Goal: Information Seeking & Learning: Find specific fact

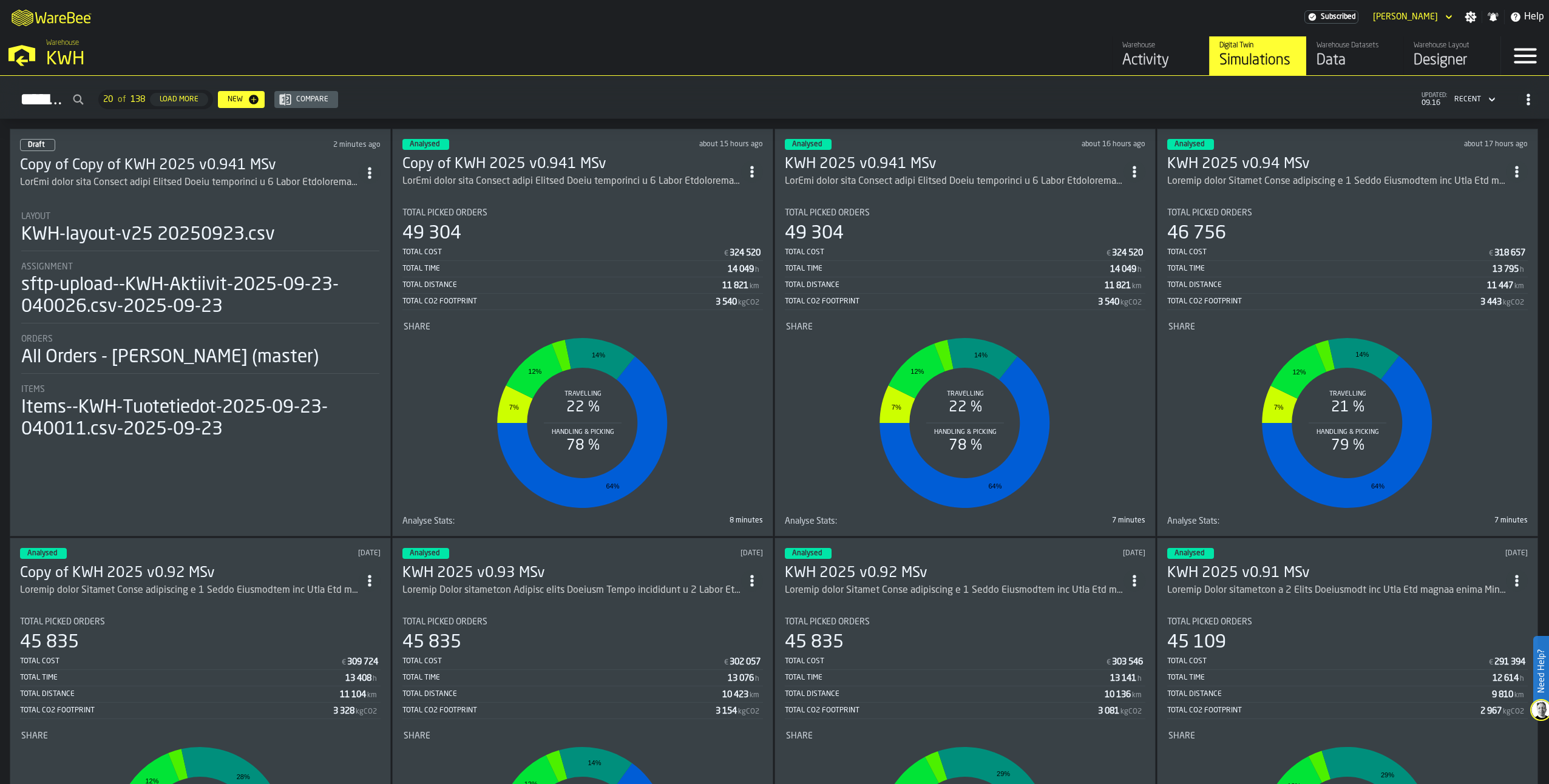
click at [525, 174] on div "ItemListCard-DashboardItemContainer" at bounding box center [571, 182] width 338 height 15
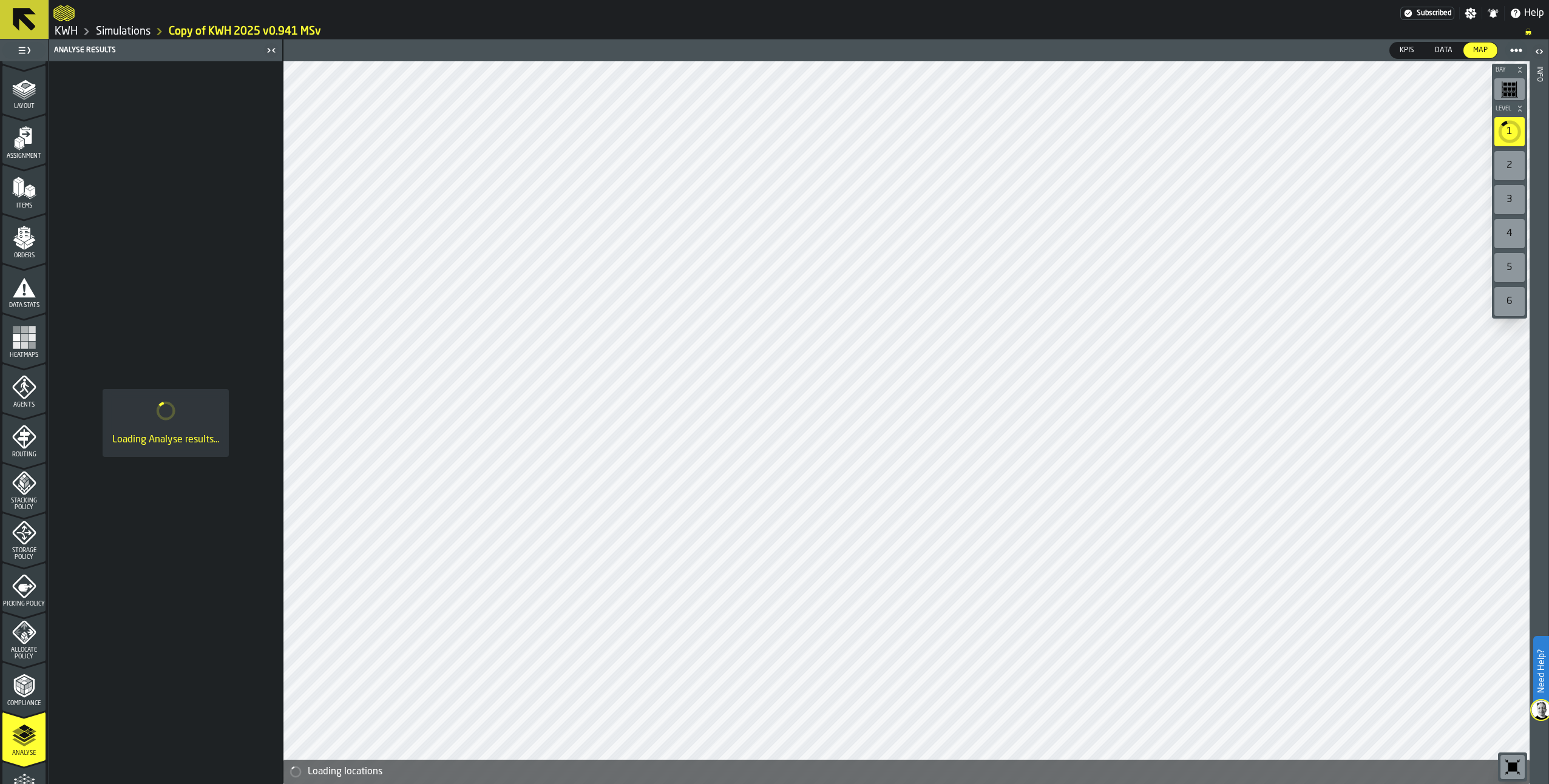
scroll to position [173, 0]
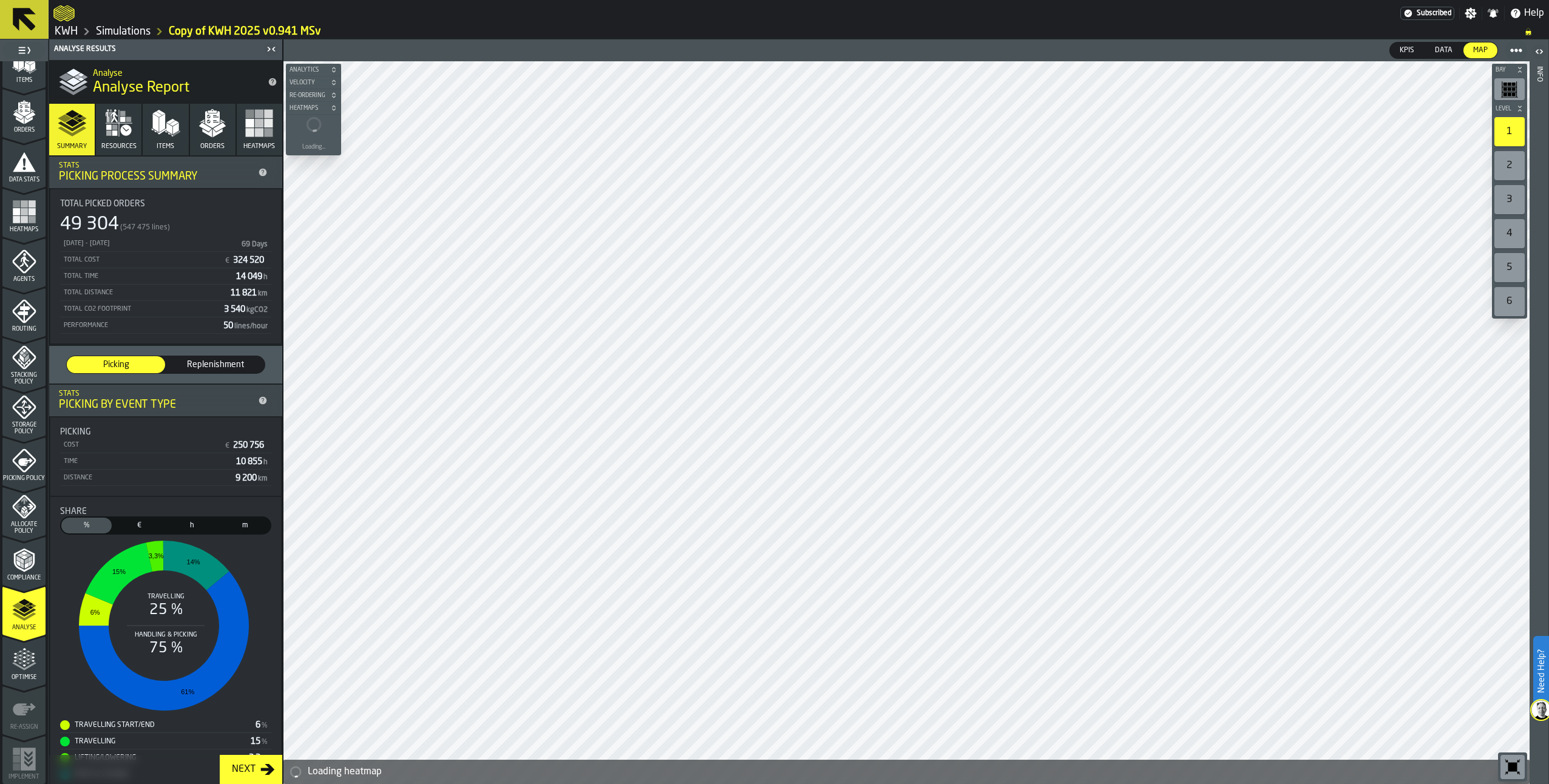
click at [210, 125] on icon "button" at bounding box center [213, 120] width 15 height 17
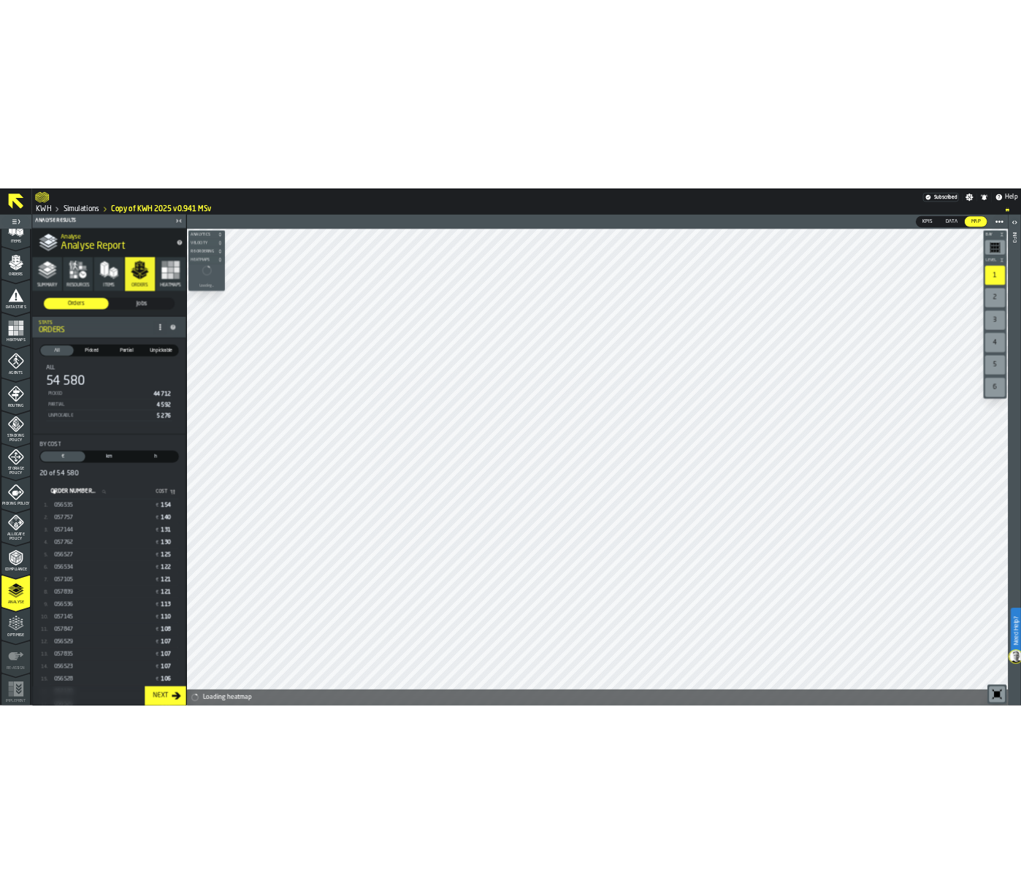
scroll to position [129, 0]
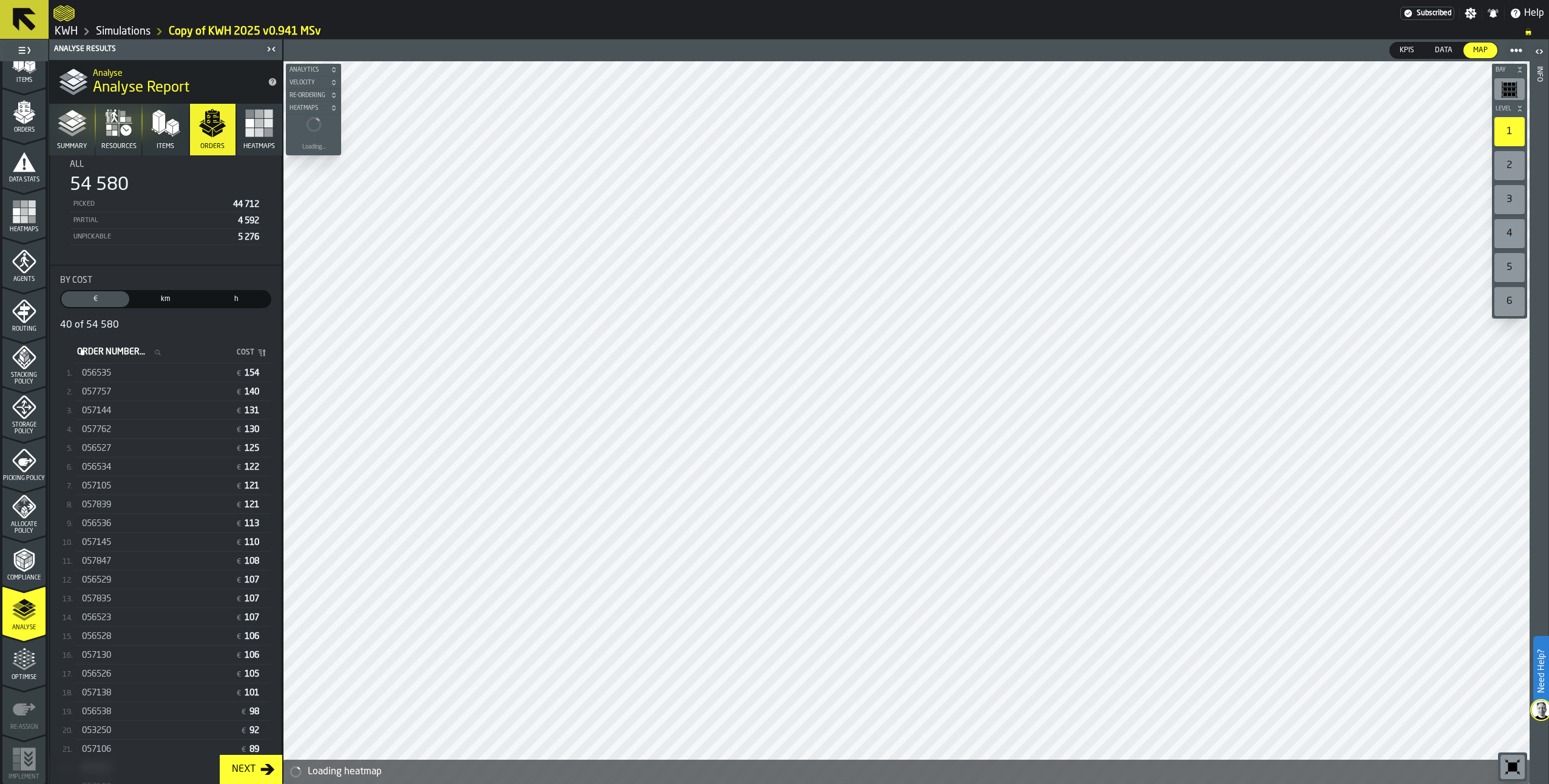
click at [108, 501] on span "057839" at bounding box center [96, 505] width 29 height 10
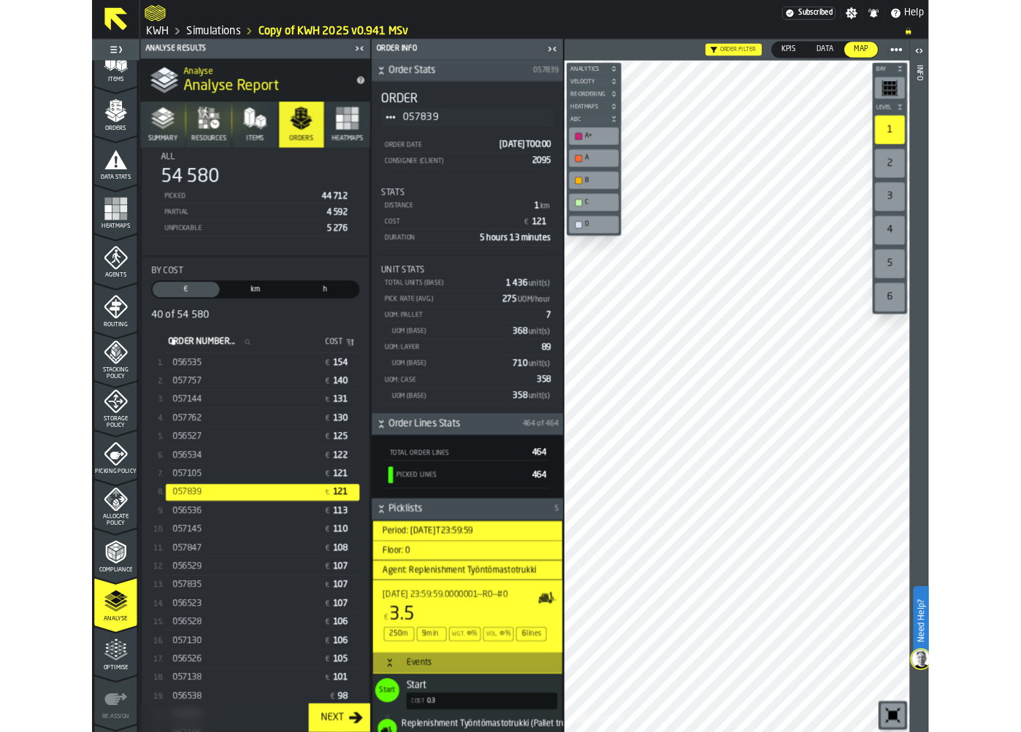
scroll to position [123, 0]
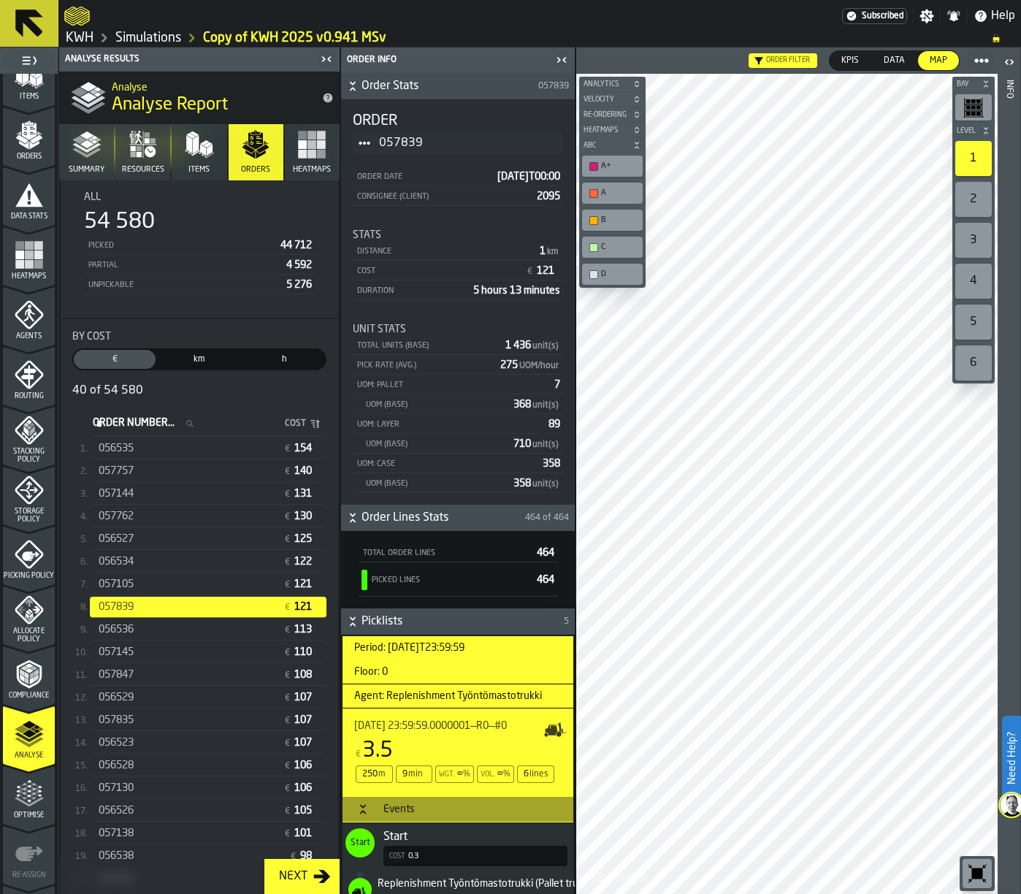
click at [115, 588] on span "057105" at bounding box center [116, 584] width 35 height 12
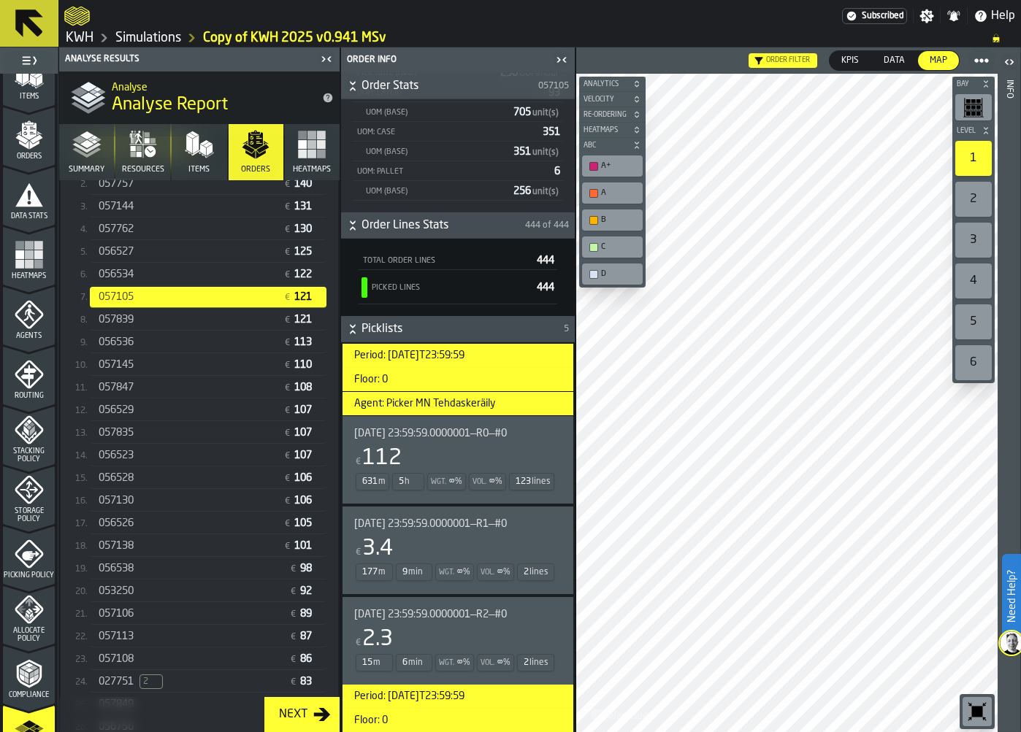
scroll to position [416, 0]
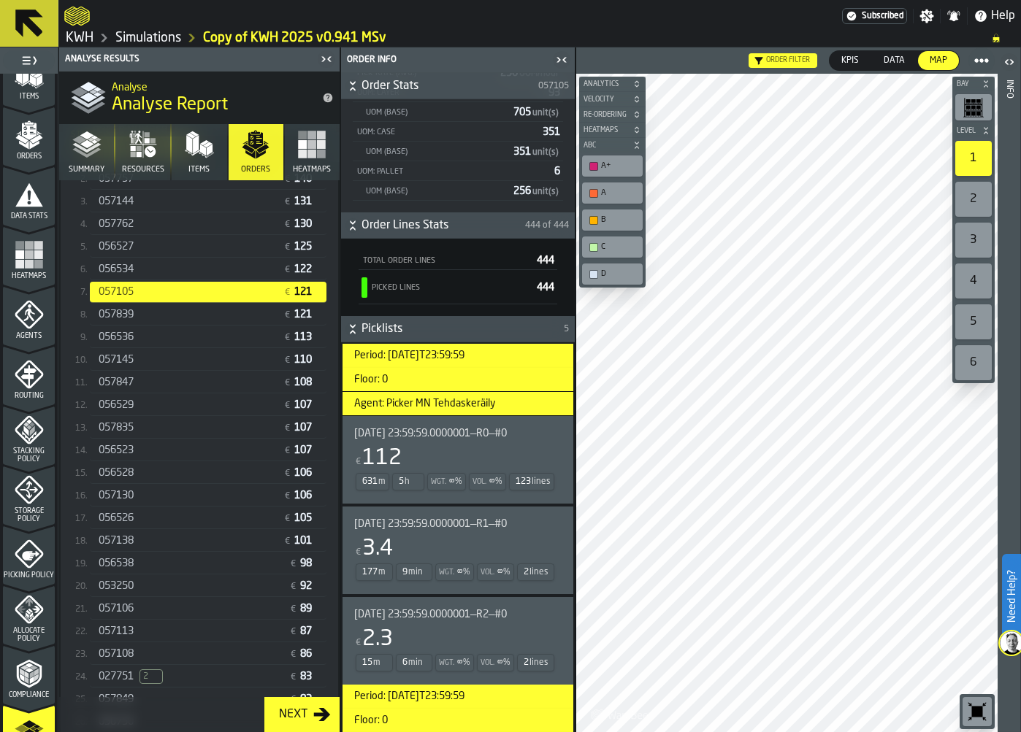
click at [169, 465] on div "056528 € 106" at bounding box center [208, 473] width 237 height 21
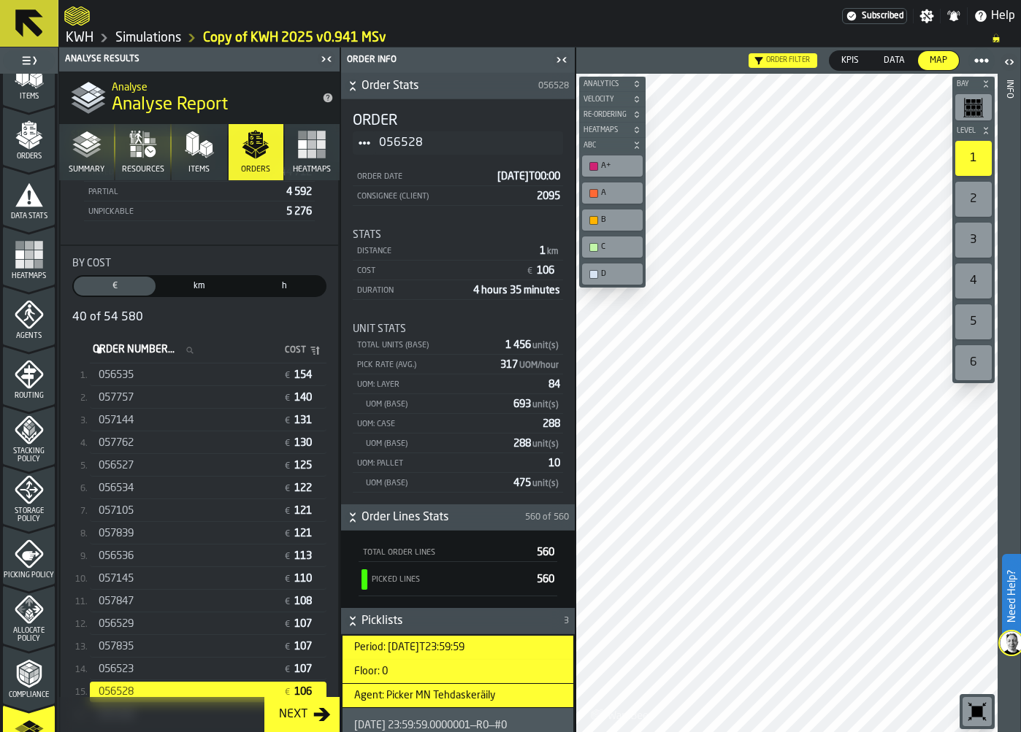
scroll to position [269, 0]
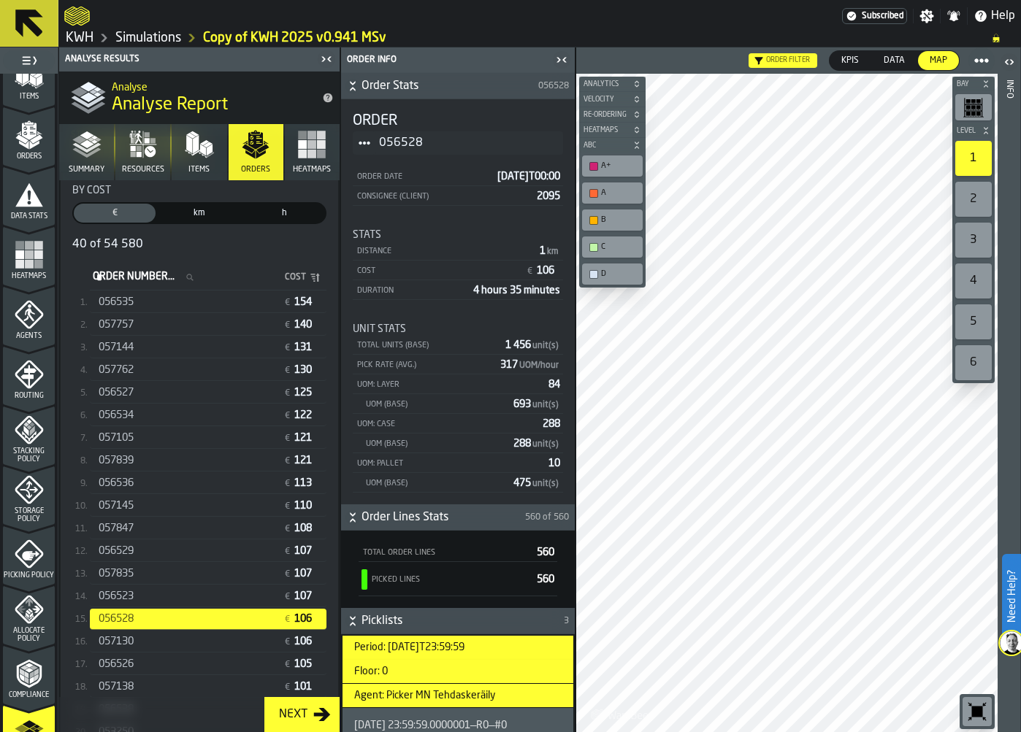
click at [125, 459] on span "057839" at bounding box center [116, 461] width 35 height 12
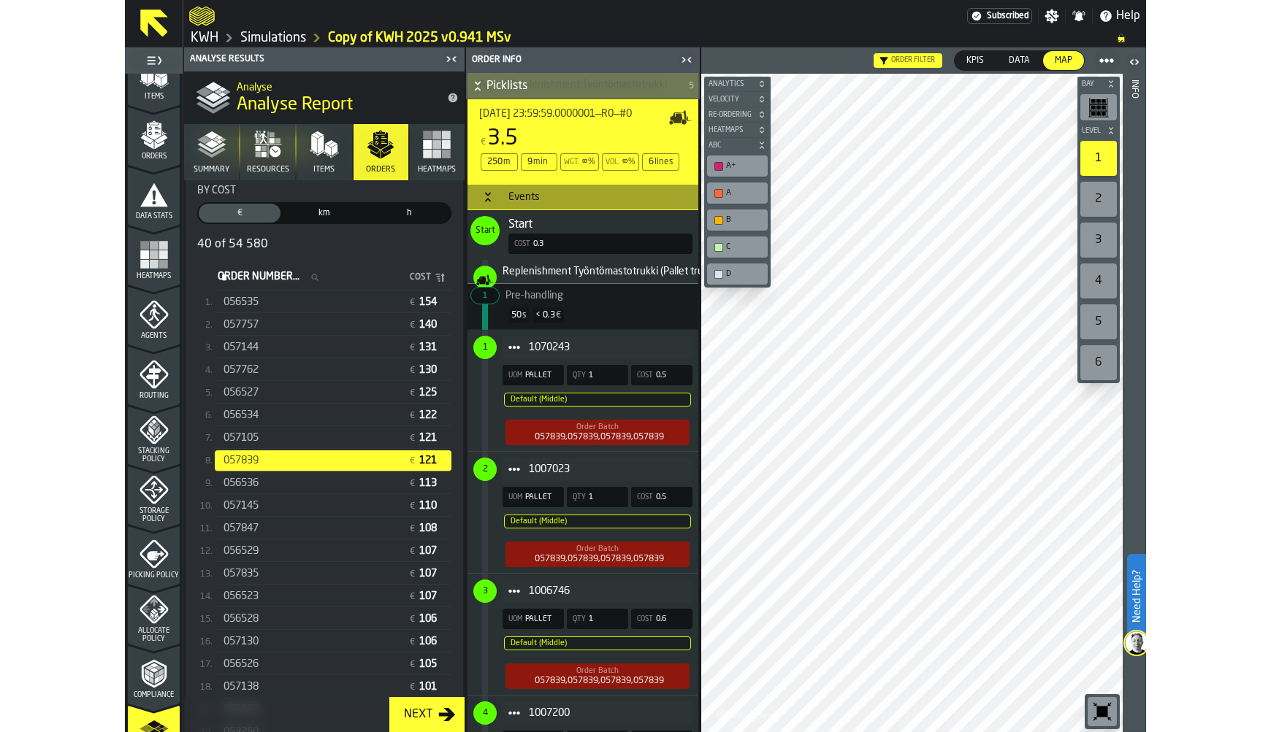
scroll to position [657, 0]
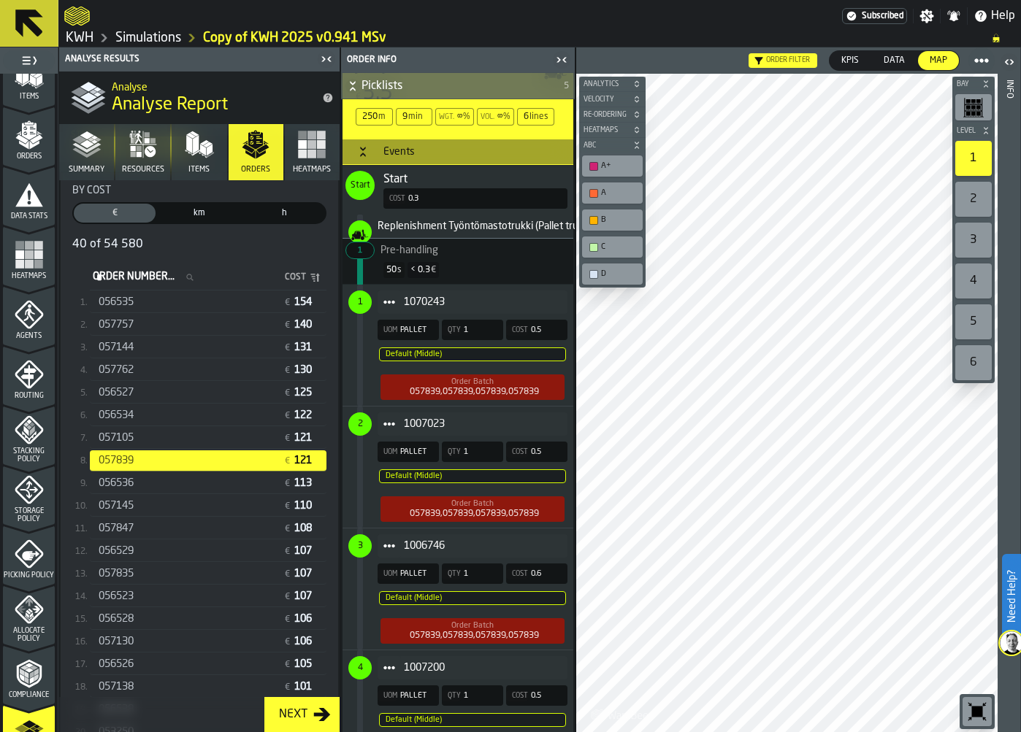
click at [1019, 388] on header "Info" at bounding box center [1009, 389] width 23 height 685
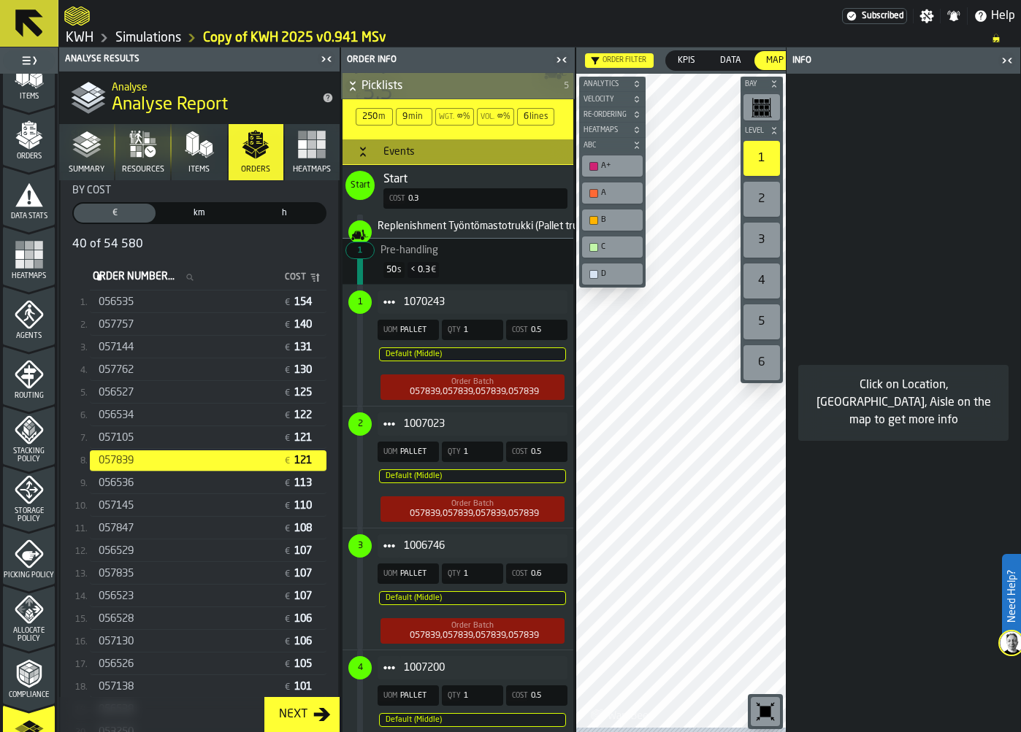
click at [1003, 63] on icon "button-toggle-Close me" at bounding box center [1004, 60] width 4 height 5
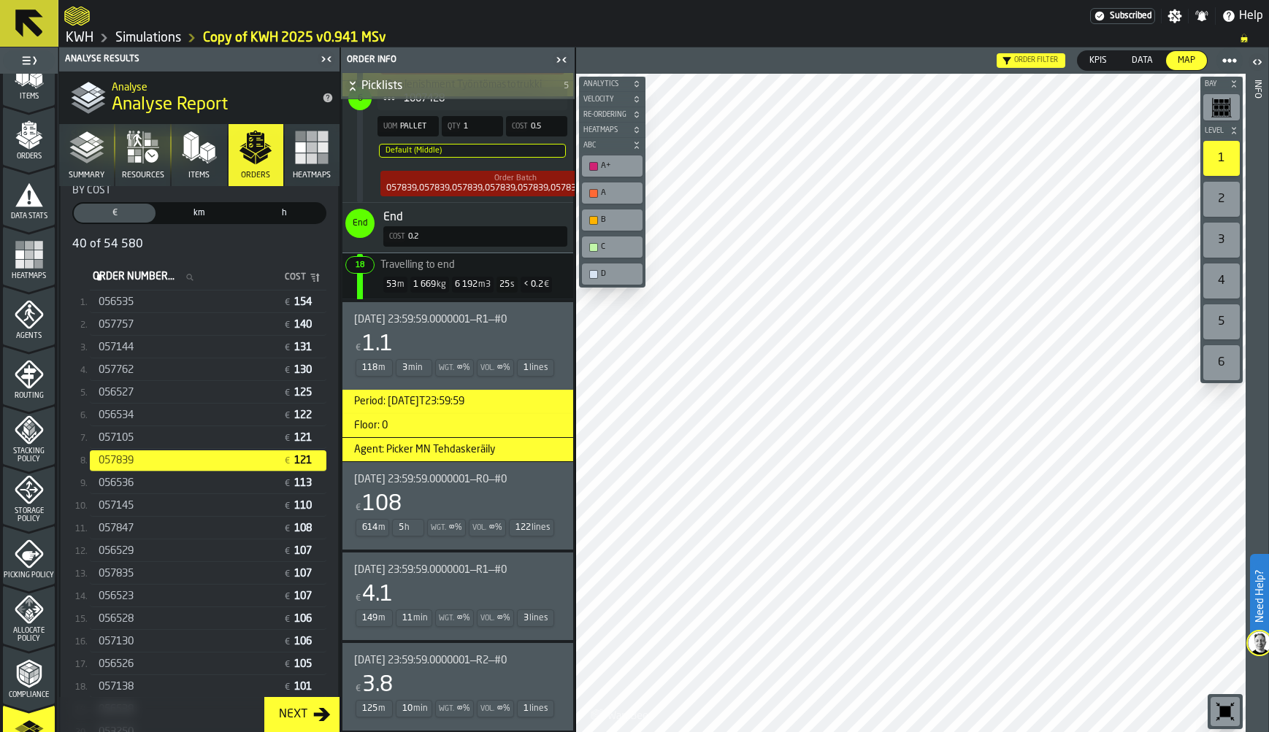
scroll to position [1480, 0]
click at [391, 586] on div "4.1" at bounding box center [377, 595] width 31 height 26
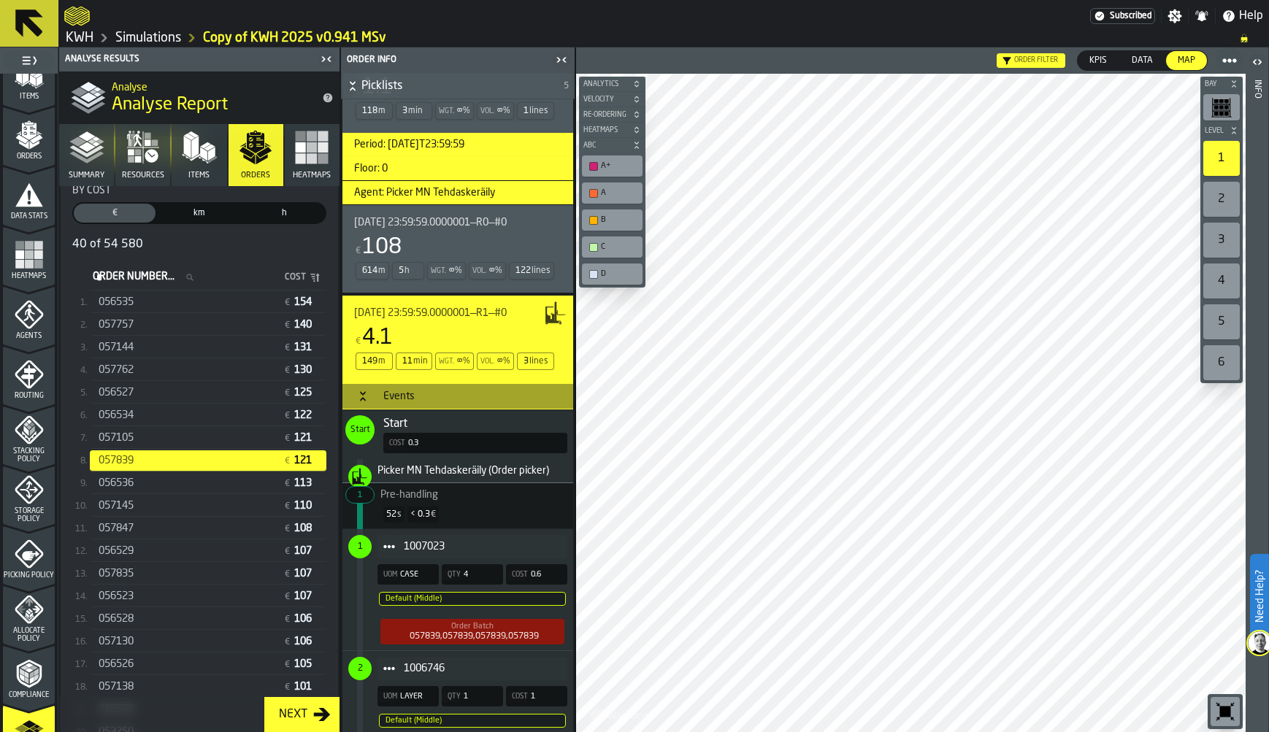
scroll to position [1727, 0]
click at [416, 261] on div "€ 108" at bounding box center [455, 248] width 202 height 26
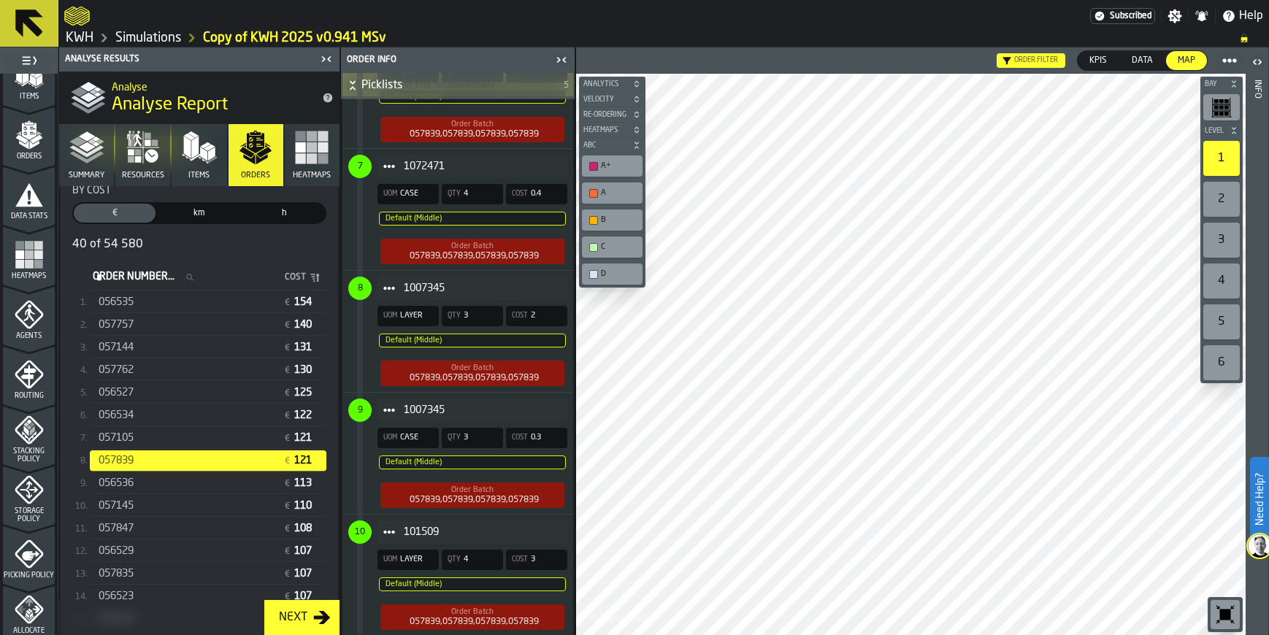
scroll to position [0, 0]
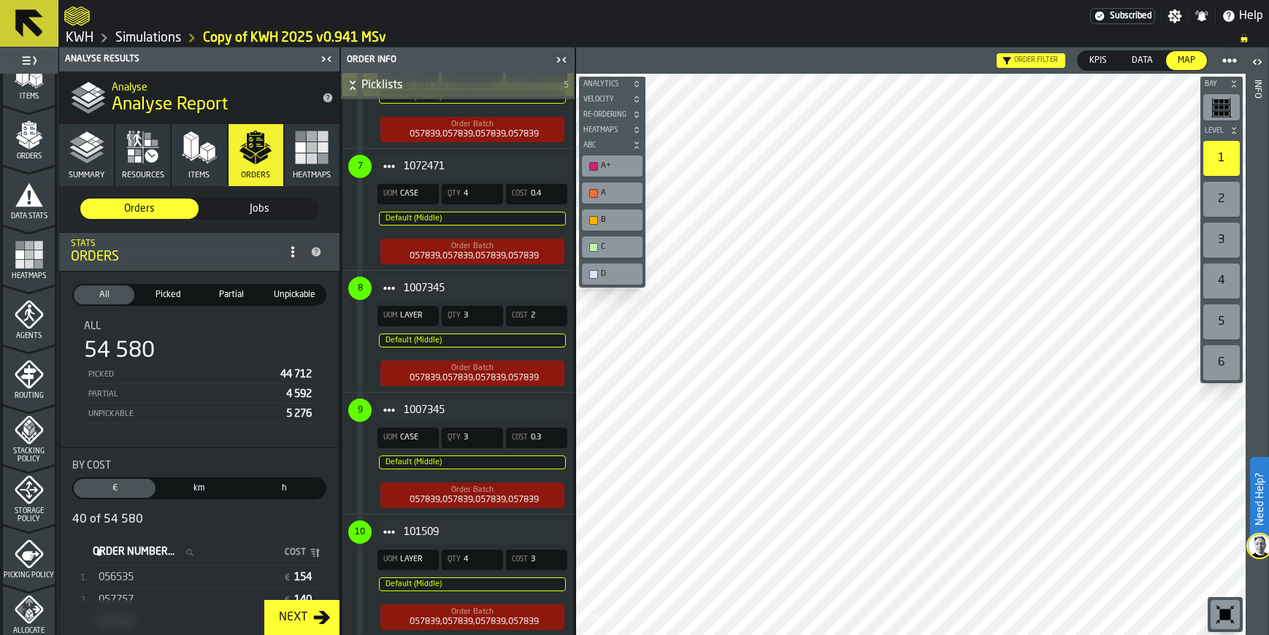
drag, startPoint x: 152, startPoint y: 39, endPoint x: 332, endPoint y: 120, distance: 197.5
click at [152, 40] on link "Simulations" at bounding box center [148, 38] width 66 height 16
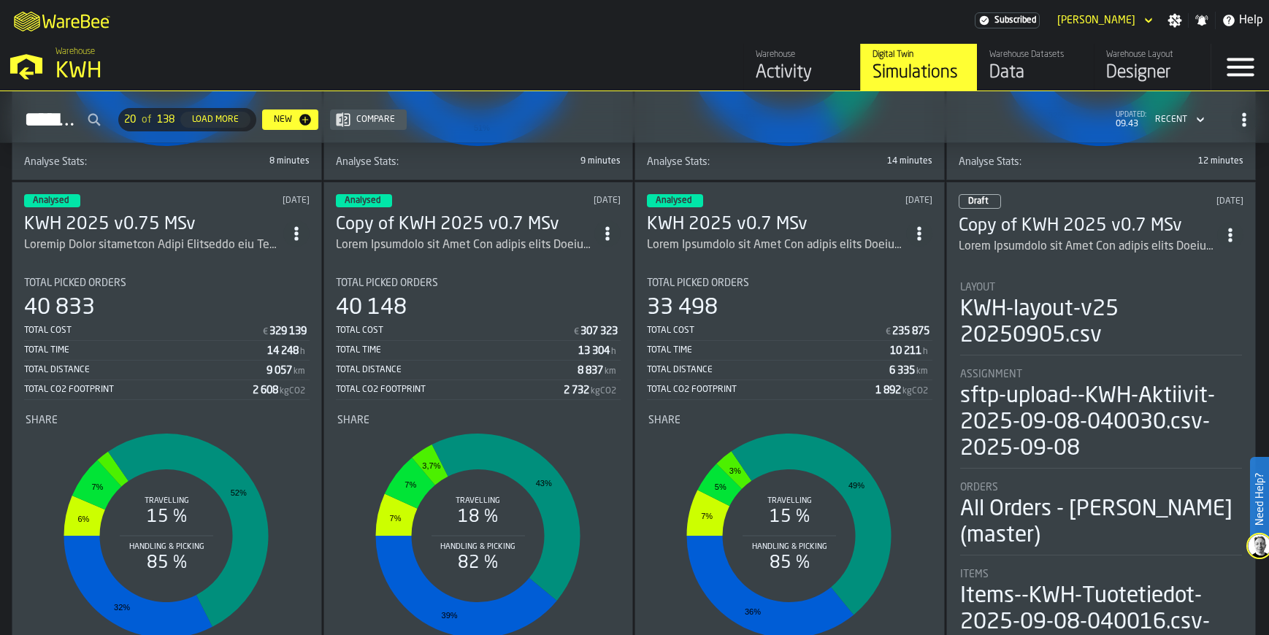
scroll to position [1461, 0]
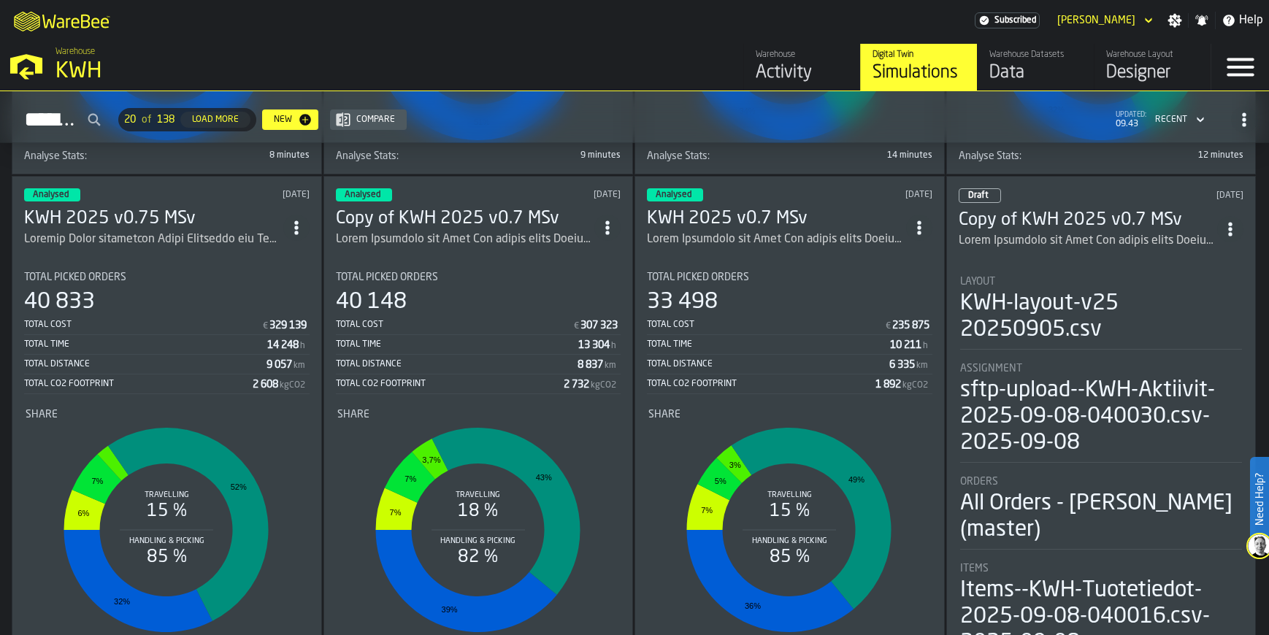
click at [245, 118] on div "Load More" at bounding box center [215, 120] width 58 height 10
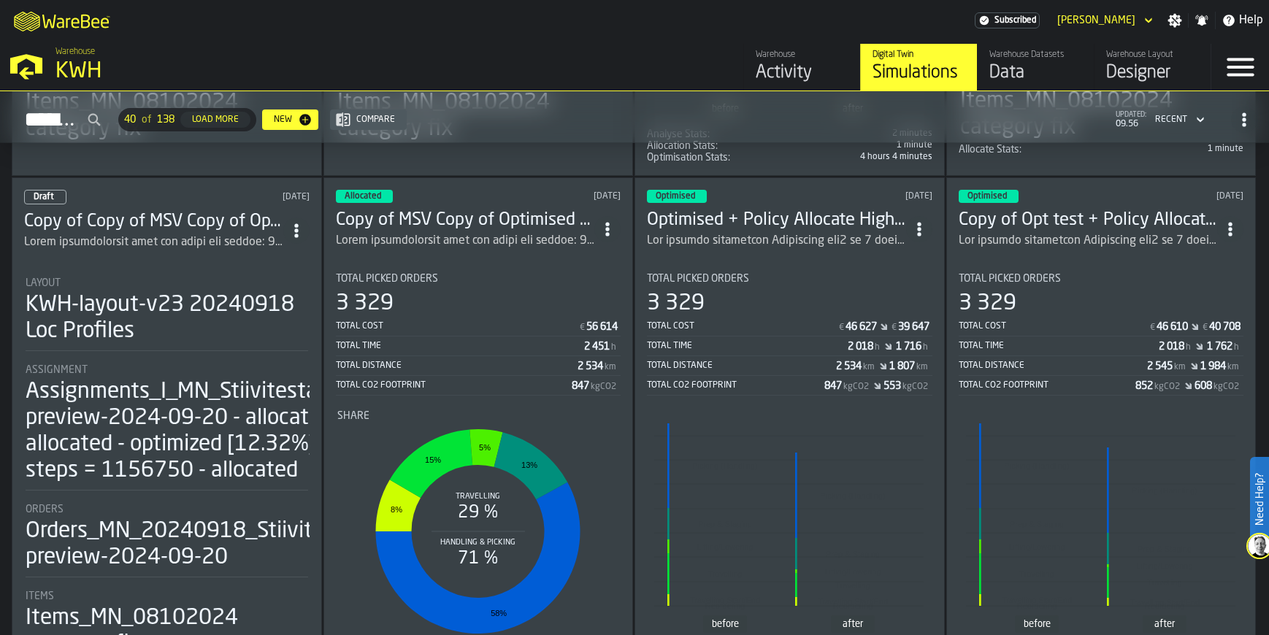
scroll to position [3508, 0]
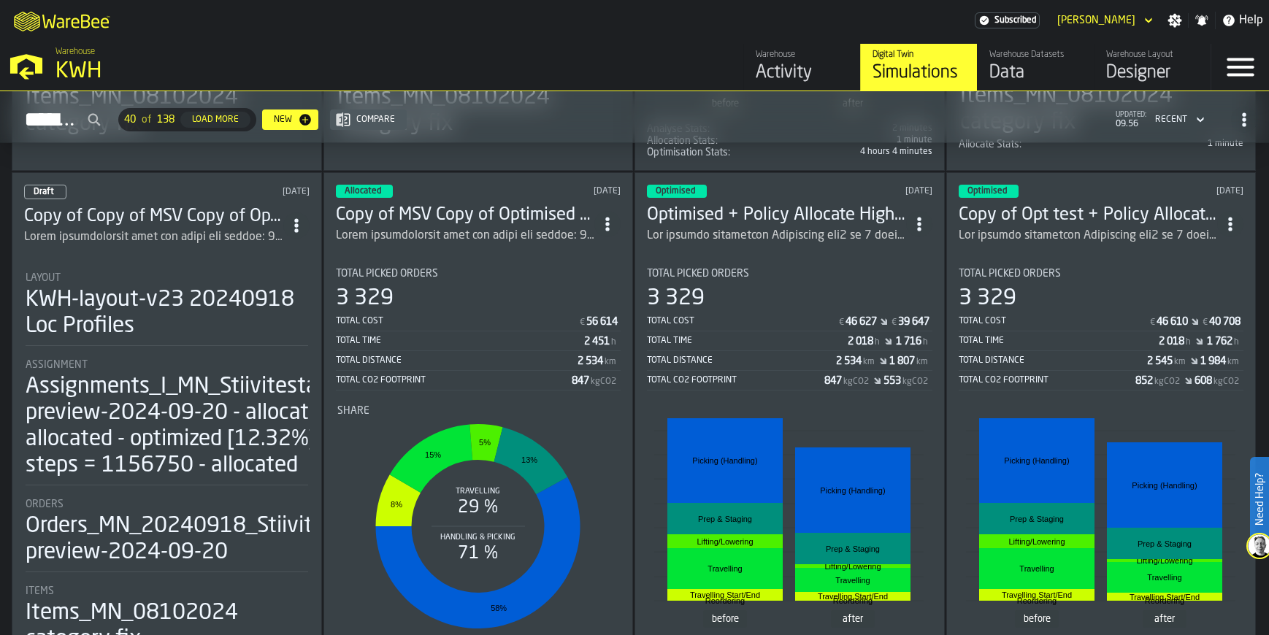
click at [659, 630] on rect "stat-" at bounding box center [788, 520] width 269 height 219
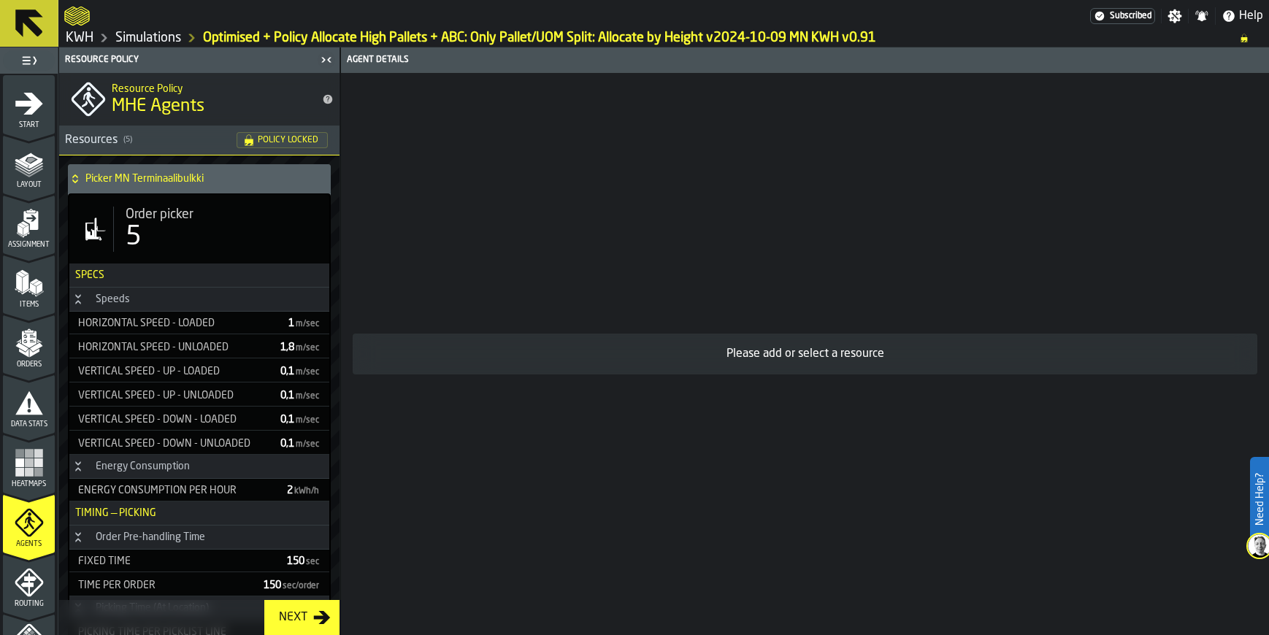
click at [1252, 543] on img at bounding box center [1259, 546] width 23 height 23
click at [134, 35] on link "Simulations" at bounding box center [148, 38] width 66 height 16
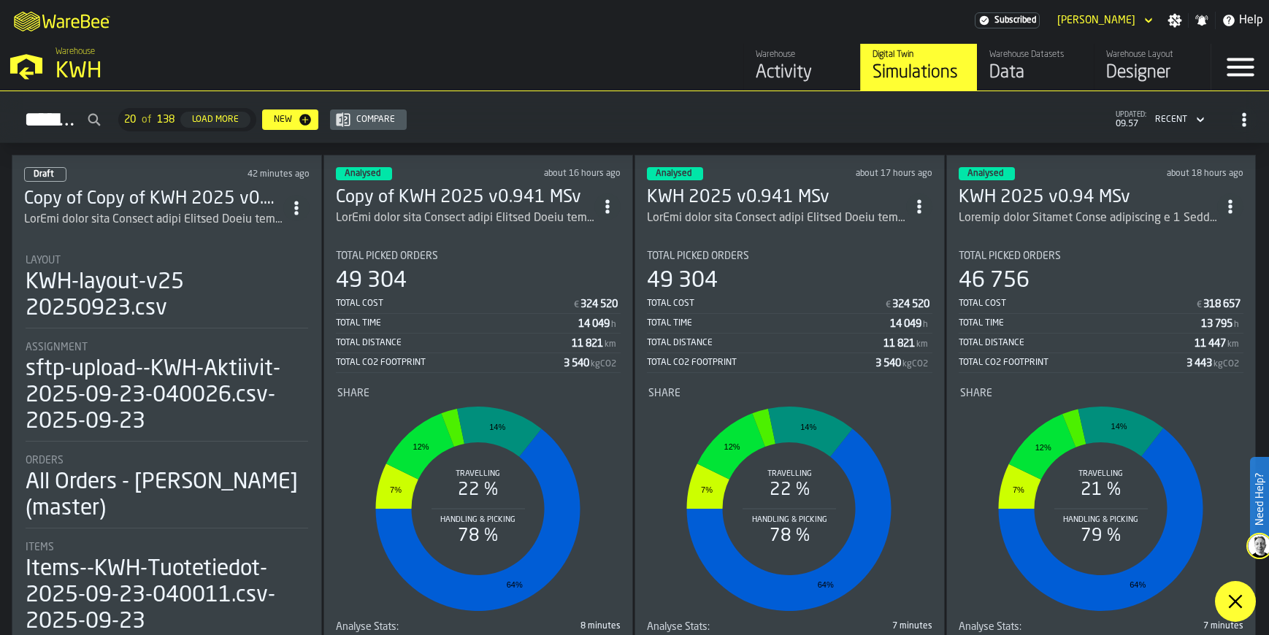
click at [1244, 589] on span at bounding box center [1235, 601] width 41 height 41
click at [1028, 69] on div "Data" at bounding box center [1036, 72] width 93 height 23
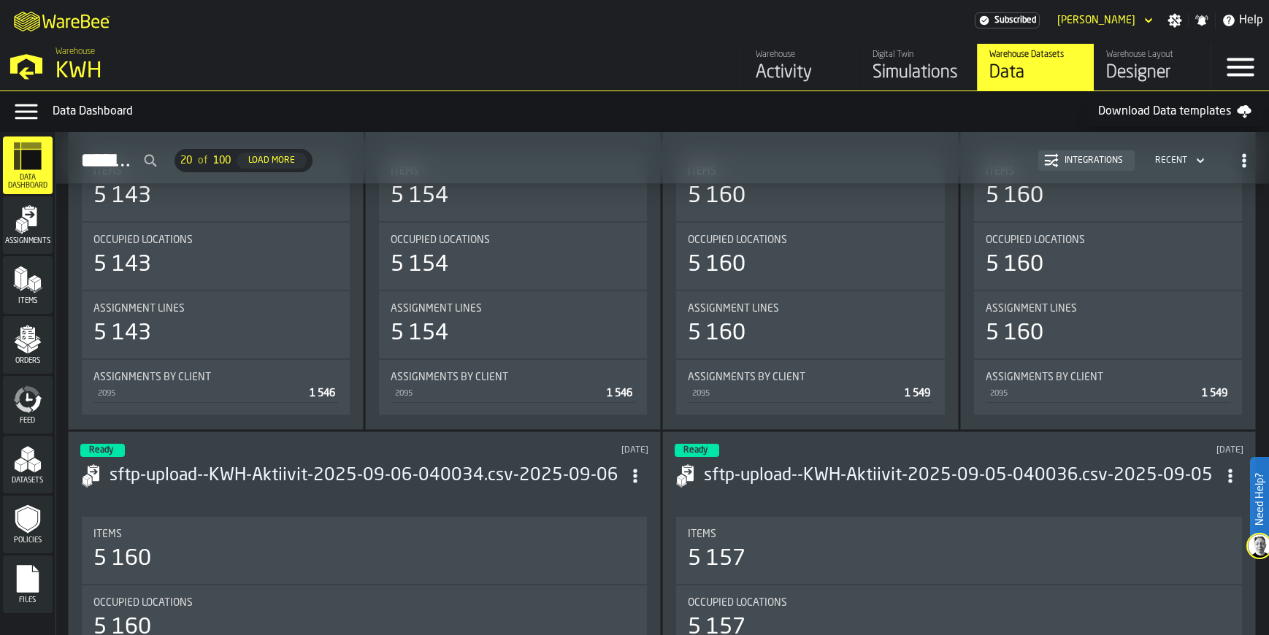
scroll to position [1826, 0]
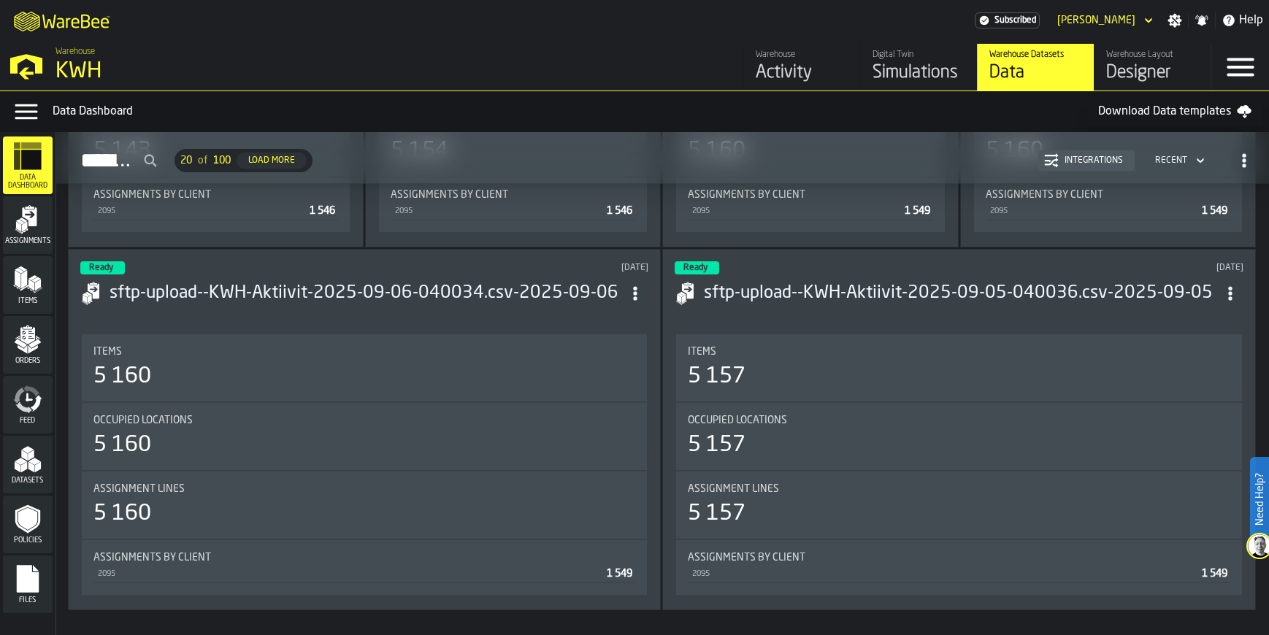
click at [32, 296] on div "Items" at bounding box center [28, 285] width 50 height 40
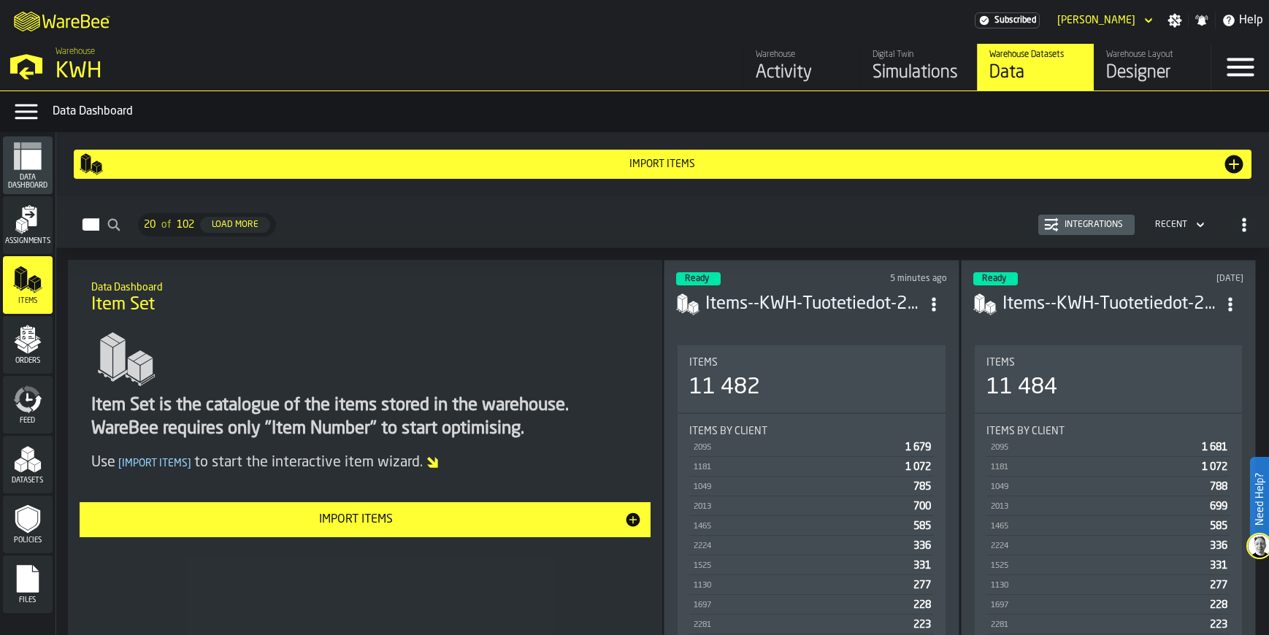
click at [827, 293] on h3 "Items--KWH-Tuotetiedot-2025-09-24-040032.csv-2025-09-24" at bounding box center [812, 304] width 215 height 23
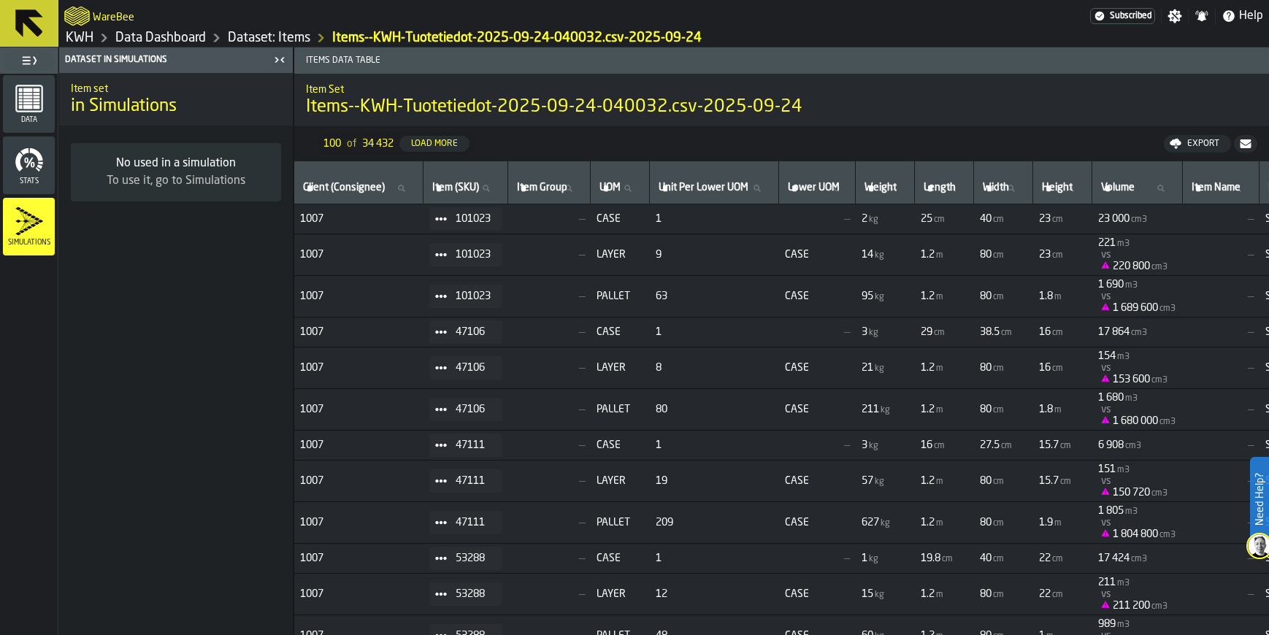
click at [431, 145] on div "Load More" at bounding box center [434, 144] width 58 height 10
click at [431, 145] on div "Loading..." at bounding box center [431, 144] width 53 height 10
click at [641, 197] on input "[PERSON_NAME]" at bounding box center [620, 188] width 47 height 19
click at [454, 147] on div "Load More" at bounding box center [434, 144] width 58 height 10
click at [453, 144] on div "Loading..." at bounding box center [431, 144] width 53 height 10
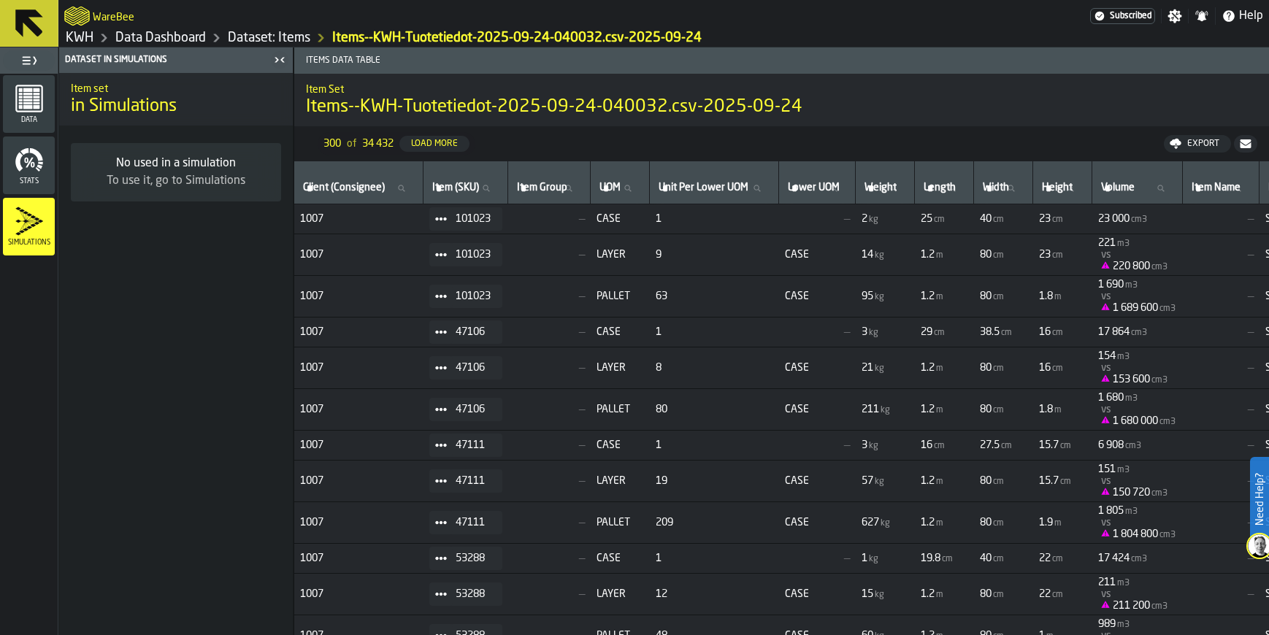
click at [454, 144] on div "Load More" at bounding box center [434, 144] width 58 height 10
click at [456, 145] on div "Load More" at bounding box center [434, 144] width 58 height 10
click at [456, 145] on div "Loading..." at bounding box center [431, 144] width 53 height 10
click at [458, 145] on div "Load More" at bounding box center [434, 144] width 58 height 10
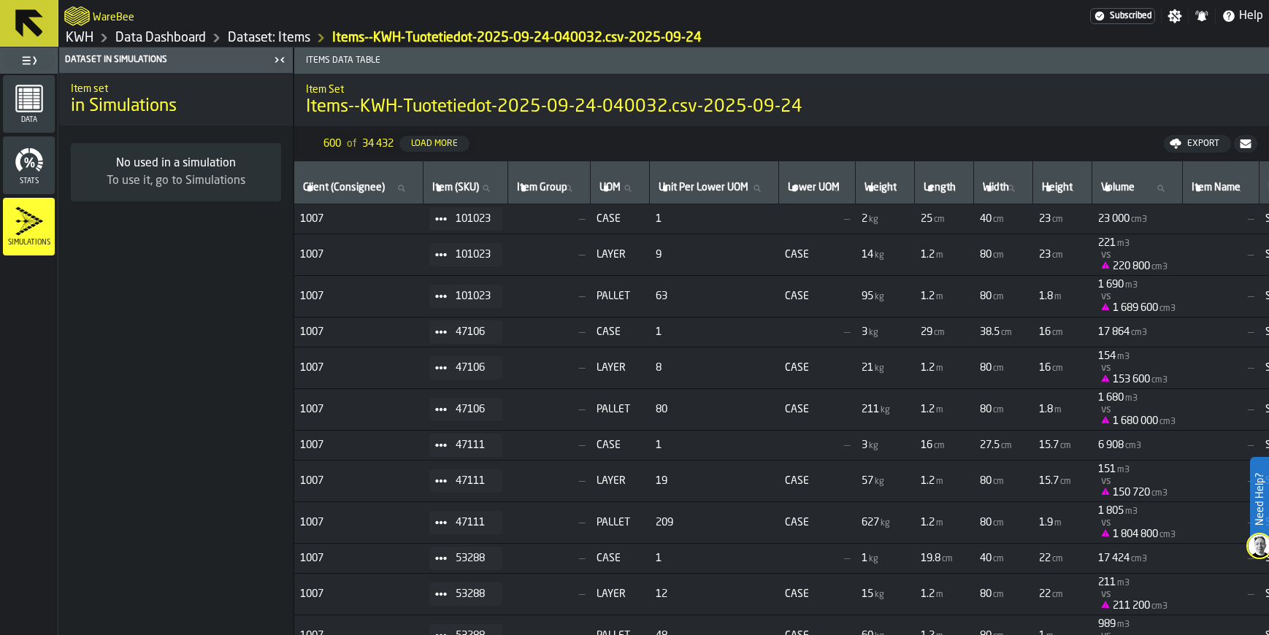
click at [459, 145] on div "Load More" at bounding box center [434, 144] width 58 height 10
click at [459, 146] on div "Load More" at bounding box center [434, 144] width 58 height 10
click at [457, 146] on div "Loading..." at bounding box center [431, 144] width 53 height 10
click at [461, 147] on div "Load More" at bounding box center [434, 144] width 58 height 10
click at [462, 148] on div "Load More" at bounding box center [434, 144] width 58 height 10
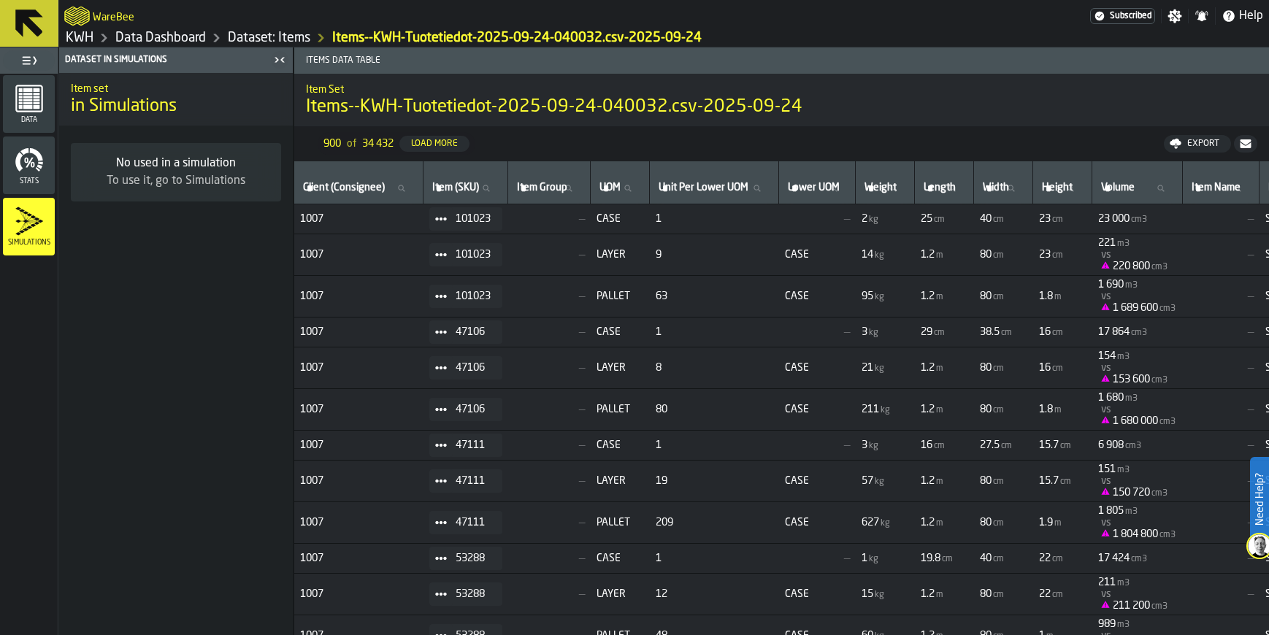
click at [462, 148] on div "Load More" at bounding box center [434, 144] width 58 height 10
click at [462, 147] on div "Load More" at bounding box center [434, 144] width 58 height 10
click at [462, 147] on button "Loading..." at bounding box center [431, 144] width 64 height 16
click at [462, 147] on div "Load More" at bounding box center [440, 144] width 58 height 10
click at [638, 192] on input "[PERSON_NAME]" at bounding box center [620, 188] width 47 height 19
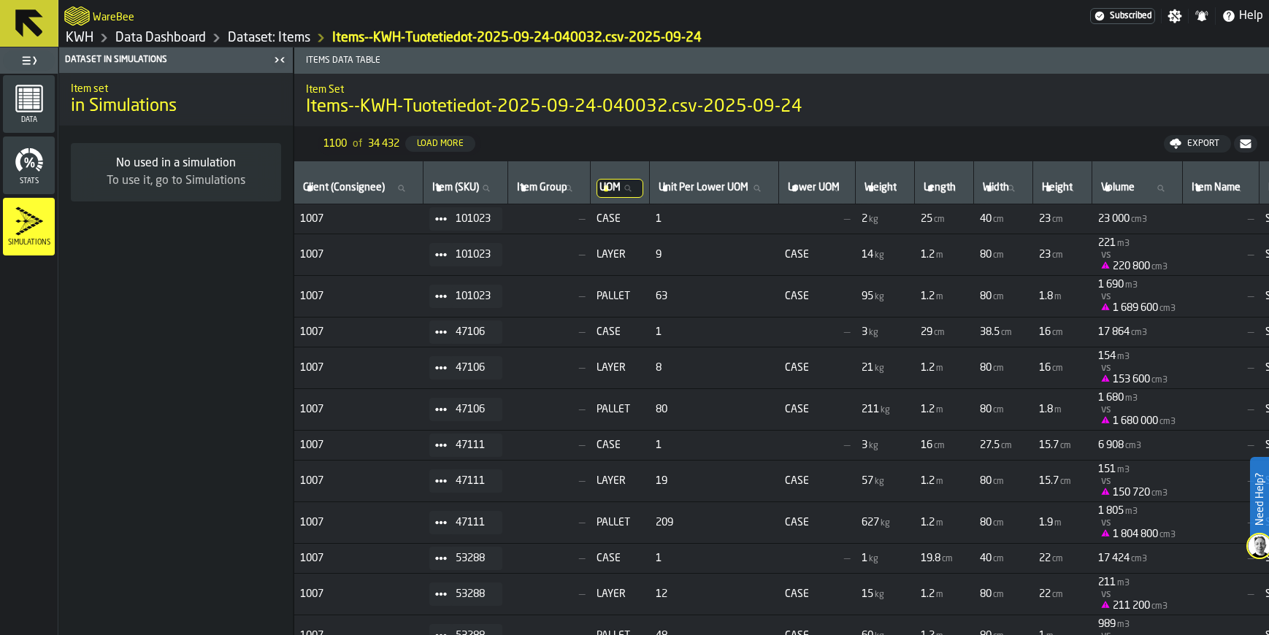
type input "**"
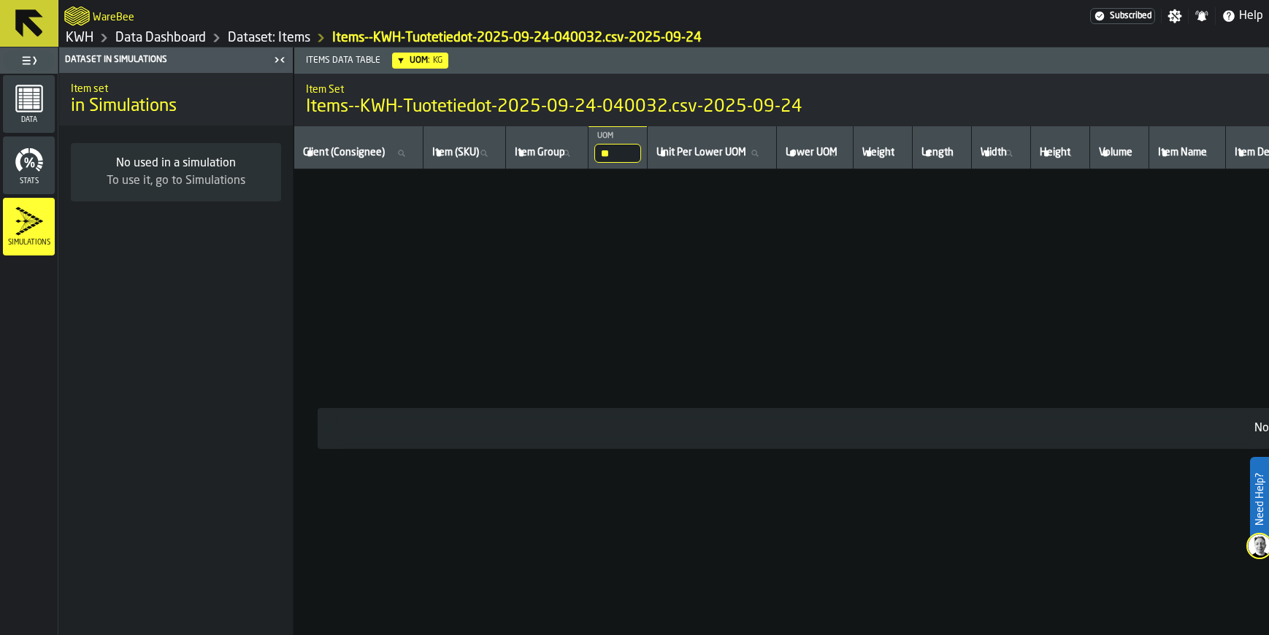
click at [641, 150] on input "**" at bounding box center [617, 153] width 47 height 19
click at [641, 152] on input "**" at bounding box center [617, 153] width 47 height 19
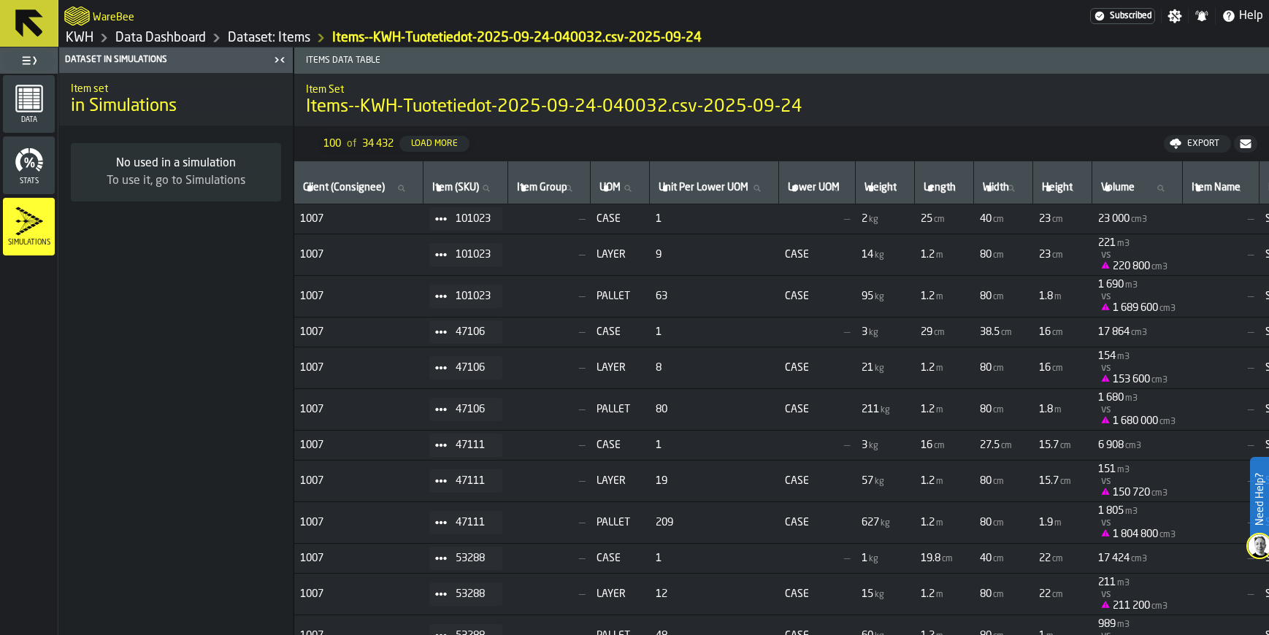
click at [425, 139] on div "Load More" at bounding box center [434, 144] width 58 height 10
click at [425, 139] on div "Loading..." at bounding box center [431, 144] width 53 height 10
click at [425, 139] on div "Load More" at bounding box center [434, 144] width 58 height 10
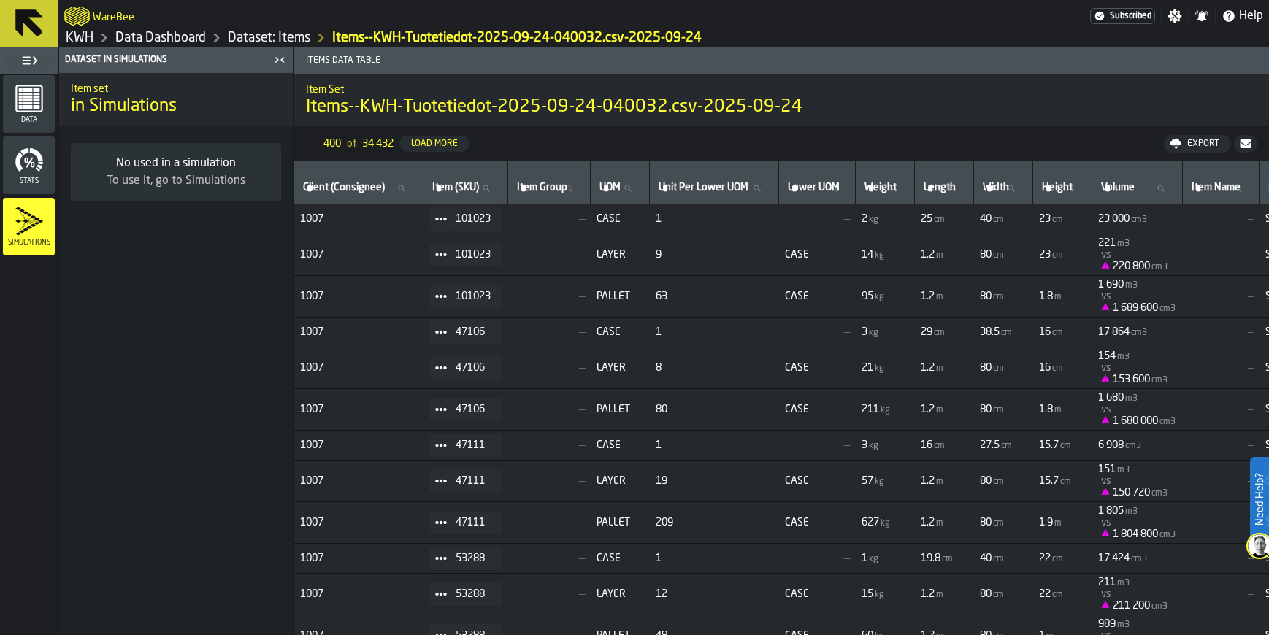
click at [425, 139] on div "Load More" at bounding box center [434, 144] width 58 height 10
click at [425, 139] on div "Loading..." at bounding box center [431, 144] width 53 height 10
click at [425, 139] on div "Load More" at bounding box center [434, 144] width 58 height 10
click at [425, 139] on div "Loading..." at bounding box center [431, 144] width 53 height 10
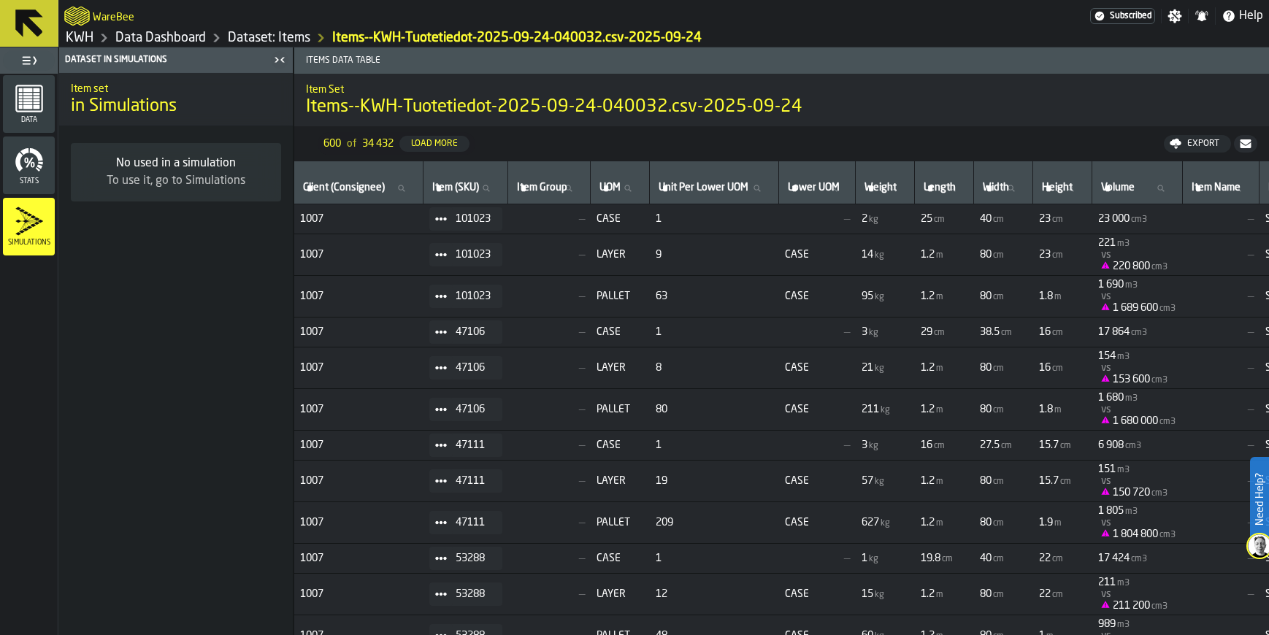
click at [425, 139] on div "Load More" at bounding box center [434, 144] width 58 height 10
